Goal: Transaction & Acquisition: Purchase product/service

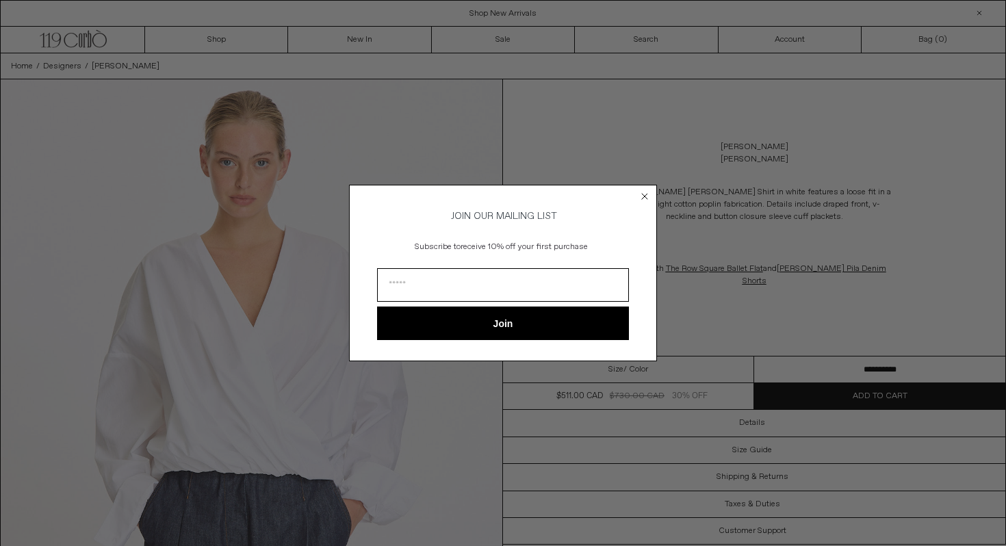
click at [641, 190] on circle "Close dialog" at bounding box center [645, 196] width 13 height 13
